Goal: Transaction & Acquisition: Obtain resource

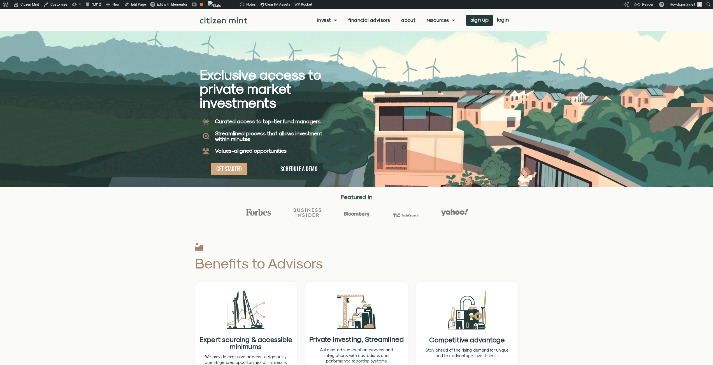
click at [439, 17] on div "Invest investments how it works Financial Advisors About Resources insights all…" at bounding box center [379, 20] width 265 height 11
click at [439, 22] on link "Resources" at bounding box center [440, 20] width 28 height 6
click at [440, 32] on link "insights" at bounding box center [451, 29] width 51 height 13
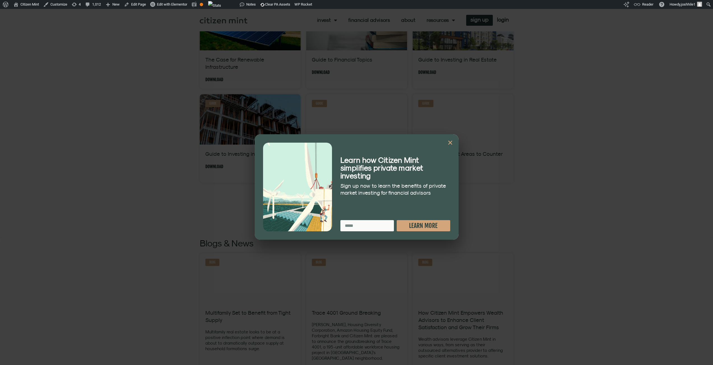
scroll to position [364, 0]
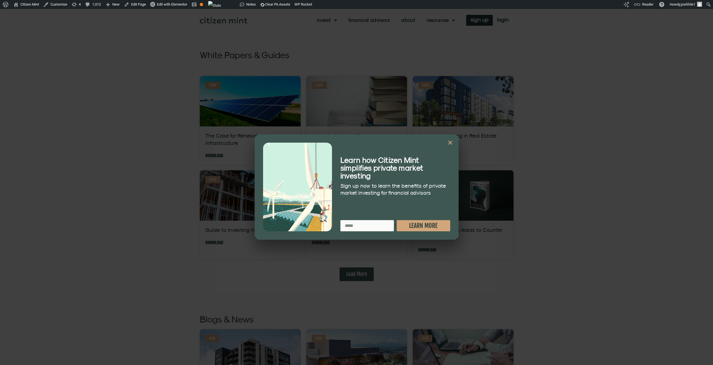
click at [450, 142] on icon "Close" at bounding box center [450, 143] width 6 height 6
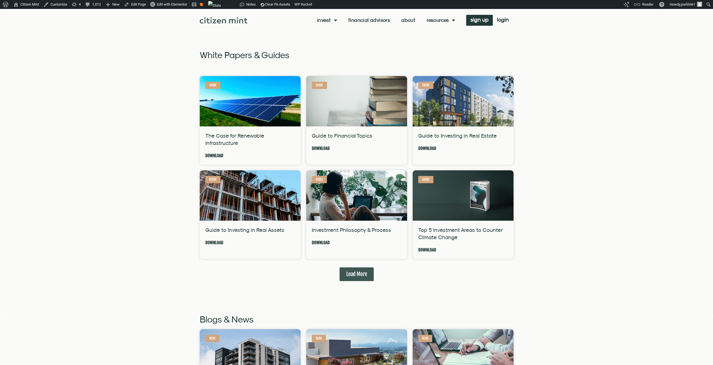
click at [361, 281] on div "White Papers & Guides Guide The Case for Renewable Infrastructure Download Guid…" at bounding box center [357, 174] width 314 height 248
click at [361, 276] on span "Load More" at bounding box center [356, 274] width 21 height 7
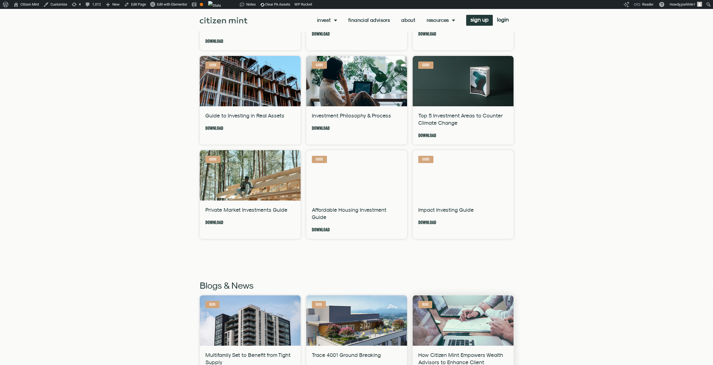
scroll to position [560, 0]
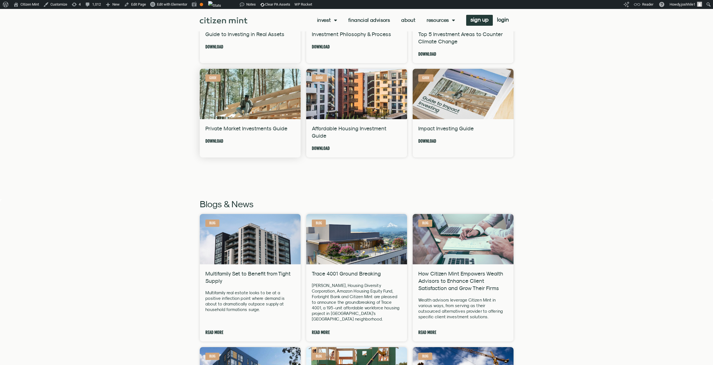
click at [214, 139] on link "Download" at bounding box center [214, 141] width 18 height 7
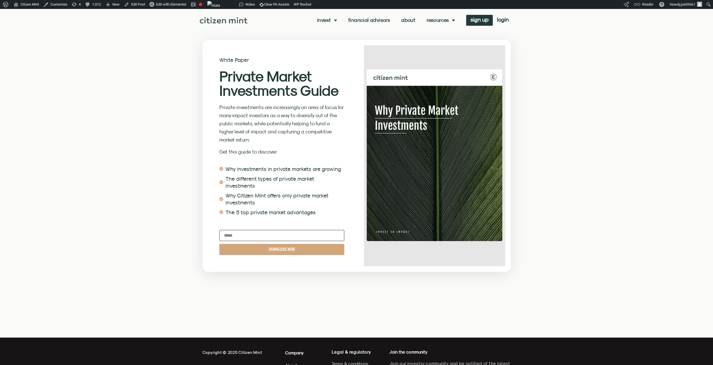
click at [294, 230] on input "Email" at bounding box center [281, 235] width 125 height 11
type input "**********"
click at [287, 248] on span "DOWNLOAD NOW" at bounding box center [282, 250] width 26 height 4
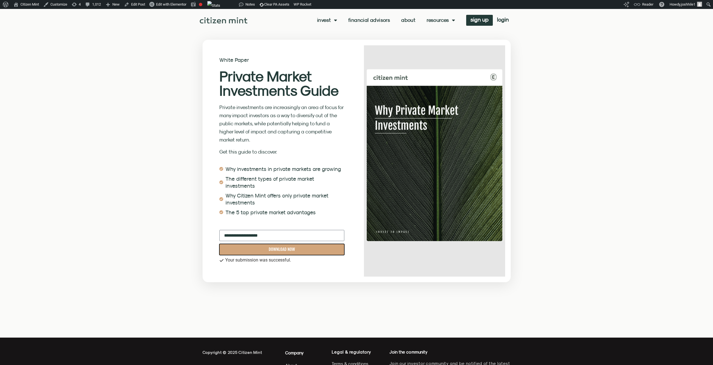
click at [321, 248] on span "DOWNLOAD NOW" at bounding box center [281, 250] width 111 height 4
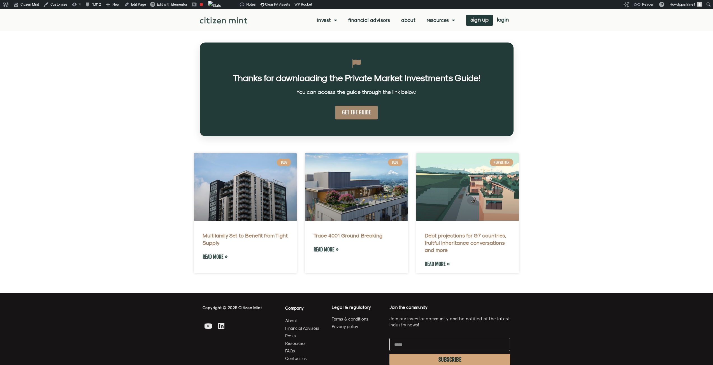
click at [353, 110] on span "GET THE GUIDE" at bounding box center [356, 112] width 29 height 7
